Goal: Check status: Check status

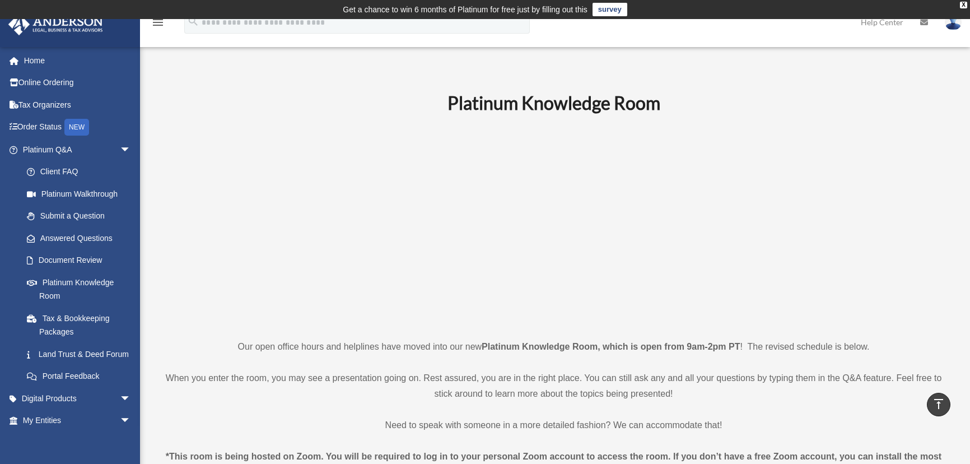
scroll to position [305, 0]
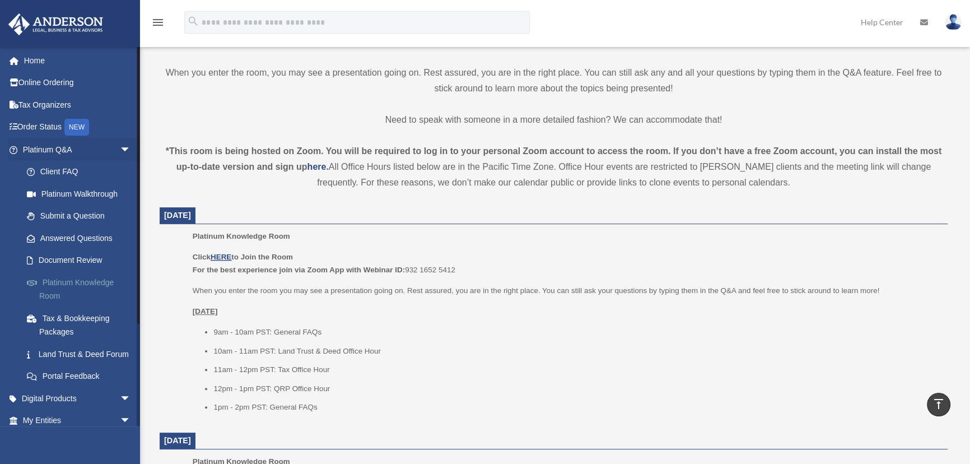
click at [89, 279] on link "Platinum Knowledge Room" at bounding box center [82, 289] width 132 height 36
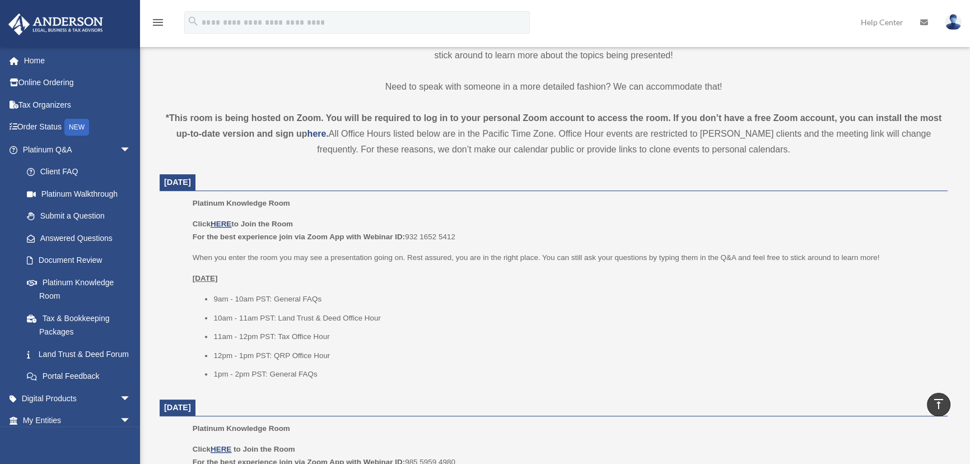
scroll to position [356, 0]
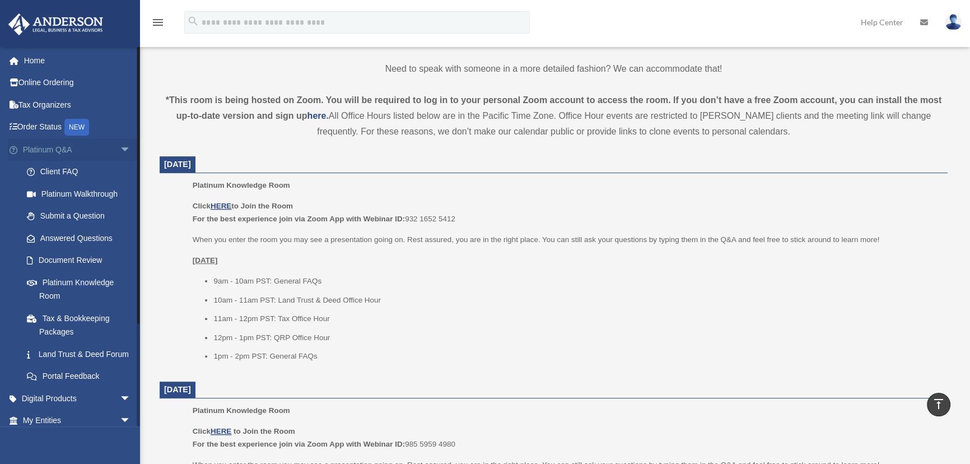
click at [120, 148] on span "arrow_drop_down" at bounding box center [131, 149] width 22 height 23
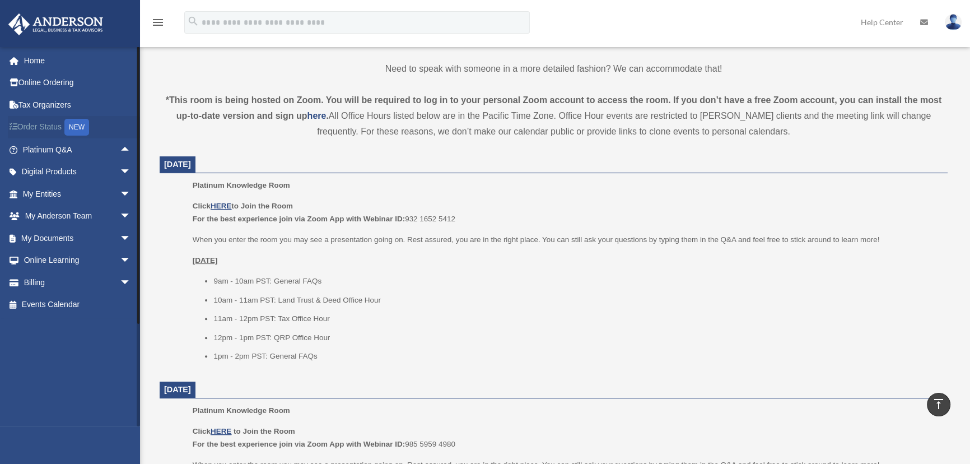
click at [78, 127] on div "NEW" at bounding box center [76, 127] width 25 height 17
click at [49, 125] on link "Order Status NEW" at bounding box center [78, 127] width 140 height 23
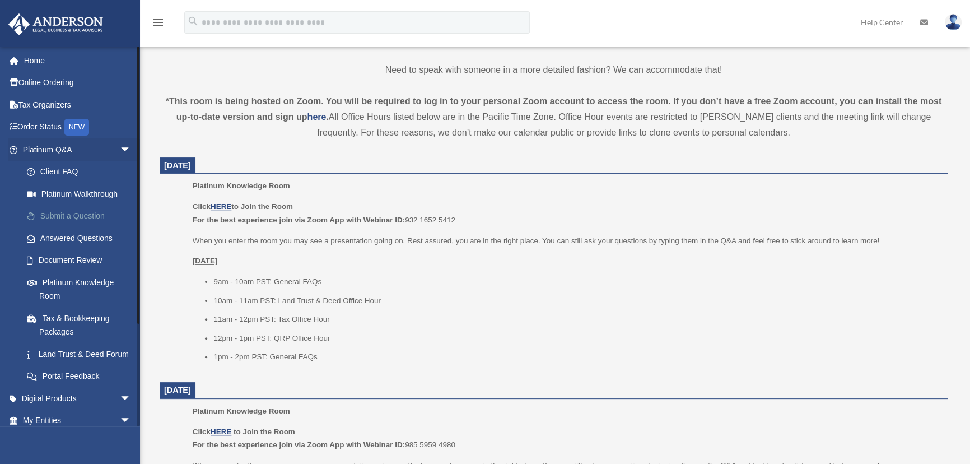
scroll to position [356, 0]
click at [120, 144] on span "arrow_drop_down" at bounding box center [131, 149] width 22 height 23
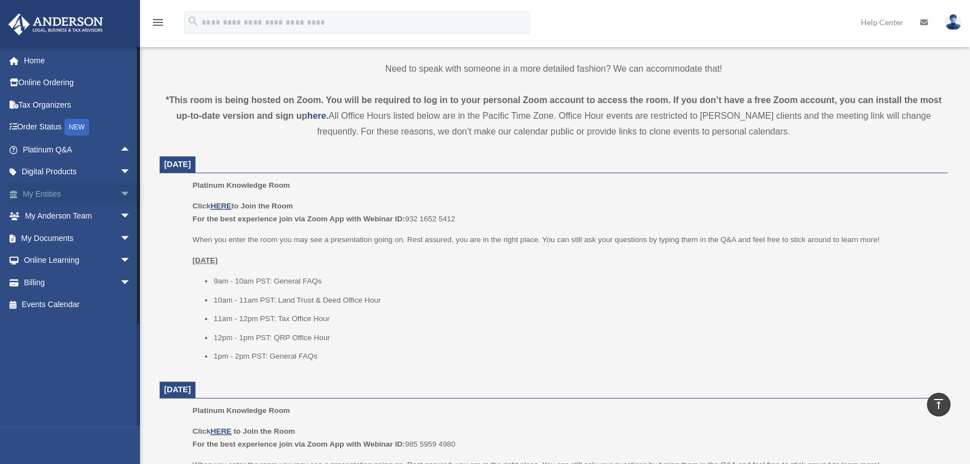
click at [120, 190] on span "arrow_drop_down" at bounding box center [131, 194] width 22 height 23
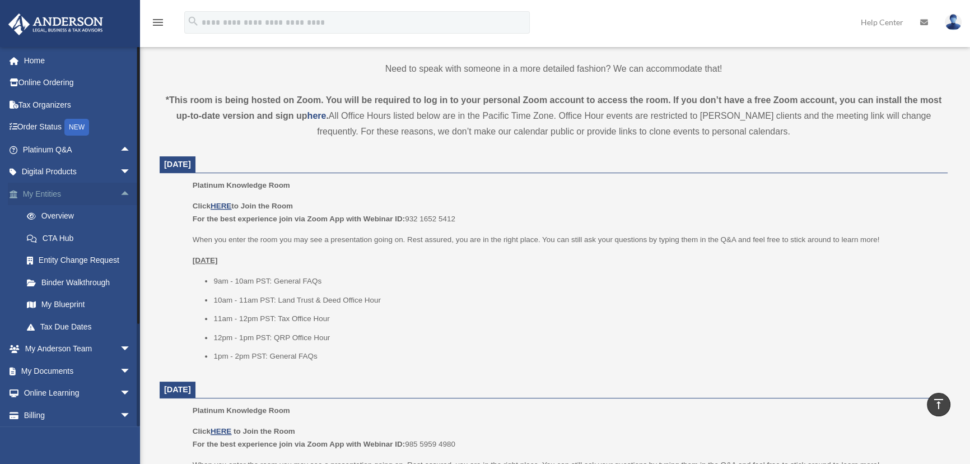
click at [120, 192] on span "arrow_drop_up" at bounding box center [131, 194] width 22 height 23
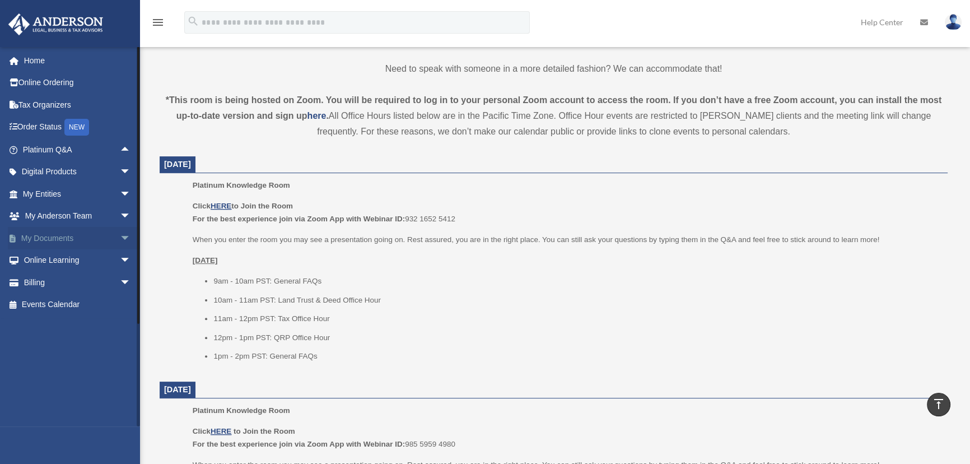
click at [120, 236] on span "arrow_drop_down" at bounding box center [131, 238] width 22 height 23
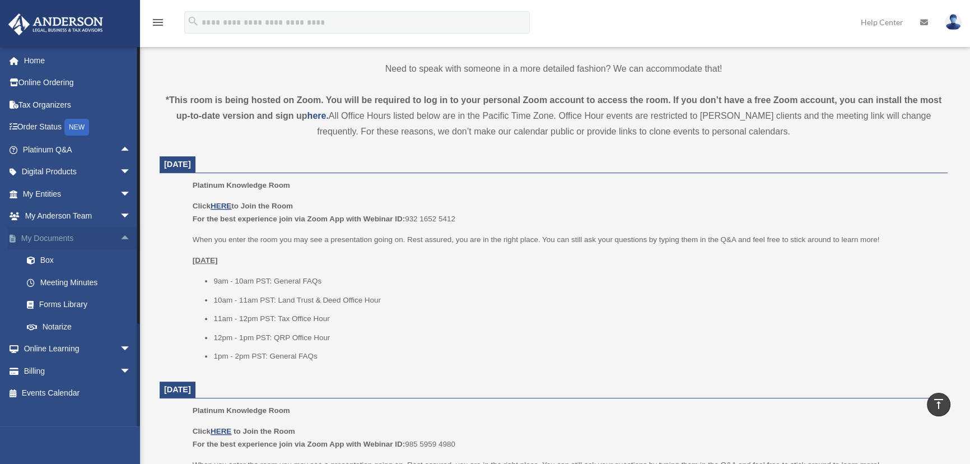
click at [120, 237] on span "arrow_drop_up" at bounding box center [131, 238] width 22 height 23
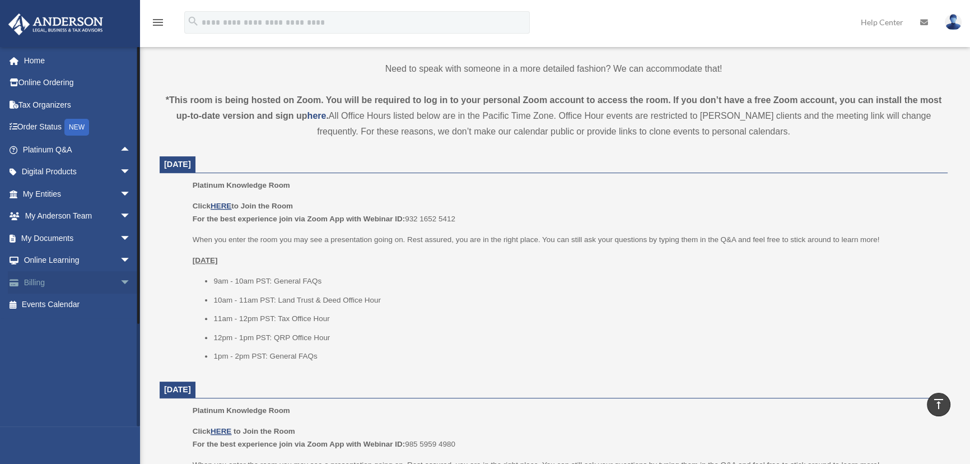
click at [120, 281] on span "arrow_drop_down" at bounding box center [131, 282] width 22 height 23
click at [120, 279] on span "arrow_drop_up" at bounding box center [131, 282] width 22 height 23
click at [120, 145] on span "arrow_drop_up" at bounding box center [131, 149] width 22 height 23
